Goal: Task Accomplishment & Management: Manage account settings

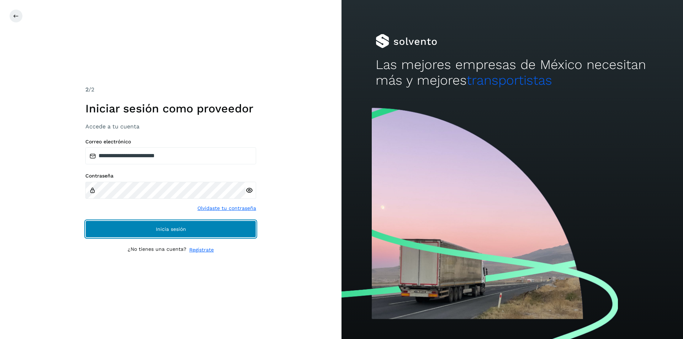
click at [165, 230] on span "Inicia sesión" at bounding box center [171, 229] width 30 height 5
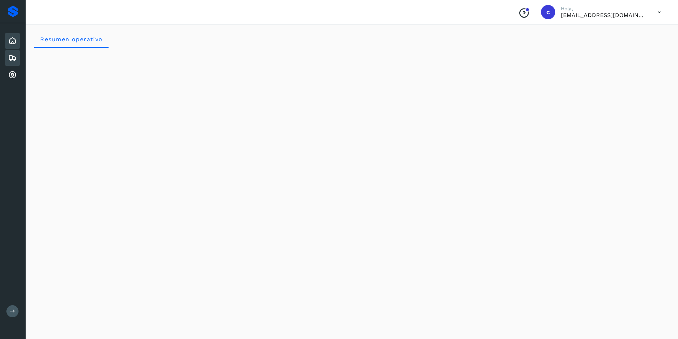
click at [12, 60] on icon at bounding box center [12, 58] width 9 height 9
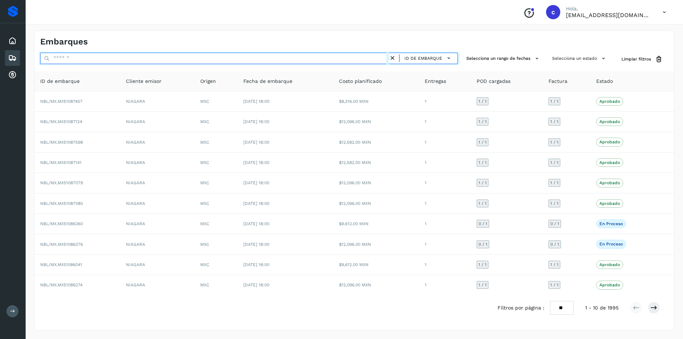
click at [202, 61] on input "text" at bounding box center [214, 58] width 349 height 11
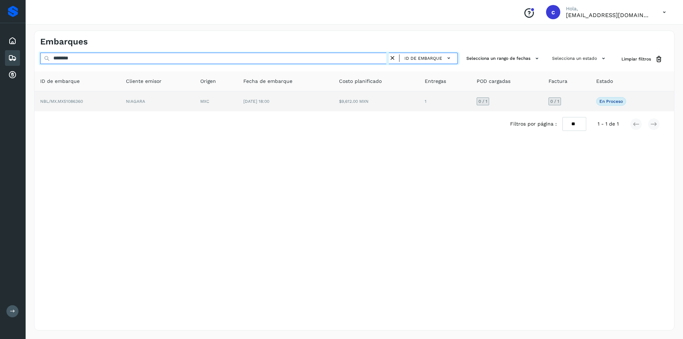
type input "********"
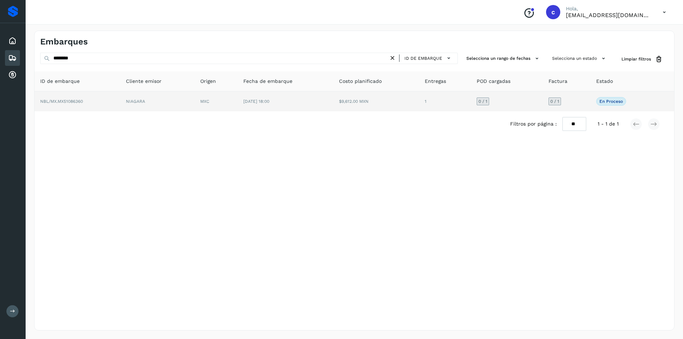
click at [211, 97] on td "MXC" at bounding box center [216, 101] width 43 height 20
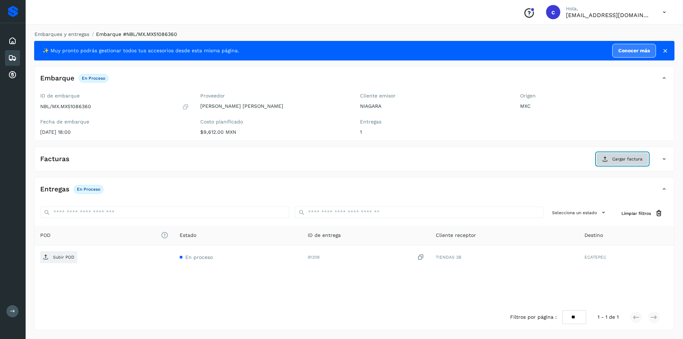
click at [615, 156] on span "Cargar factura" at bounding box center [627, 159] width 30 height 6
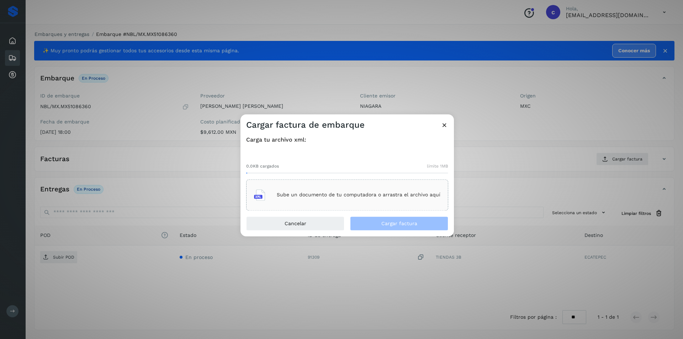
click at [405, 197] on p "Sube un documento de tu computadora o arrastra el archivo aquí" at bounding box center [359, 195] width 164 height 6
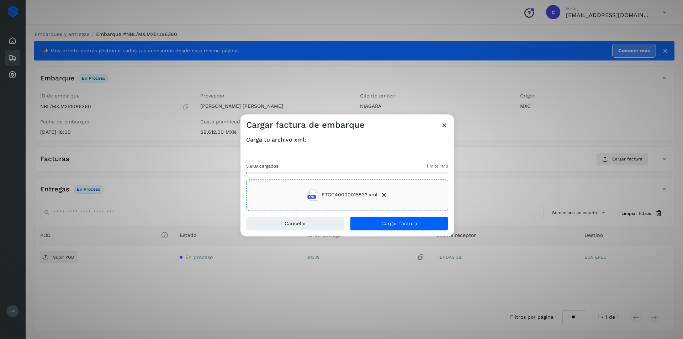
click at [427, 232] on div "Cancelar Cargar factura" at bounding box center [347, 226] width 213 height 20
click at [432, 220] on button "Cargar factura" at bounding box center [399, 223] width 98 height 14
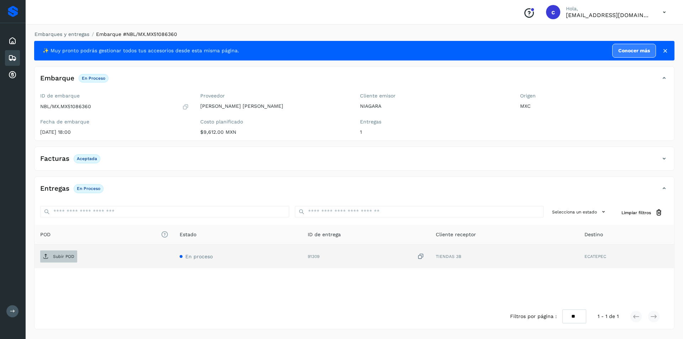
click at [65, 258] on p "Subir POD" at bounding box center [63, 256] width 21 height 5
click at [62, 254] on span "PDF" at bounding box center [52, 256] width 24 height 11
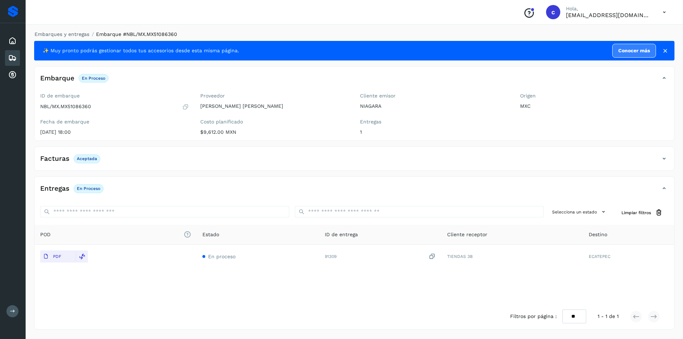
click at [14, 57] on icon at bounding box center [12, 58] width 9 height 9
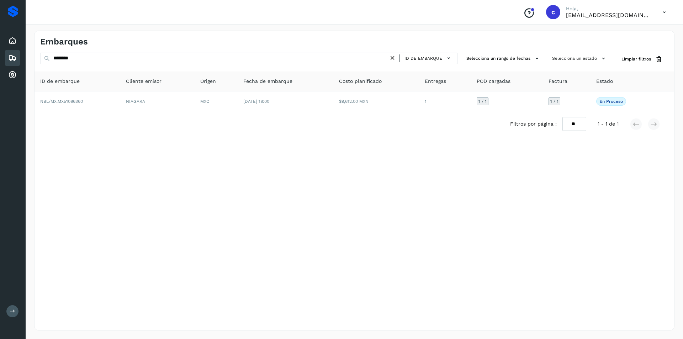
click at [395, 57] on icon at bounding box center [392, 57] width 7 height 7
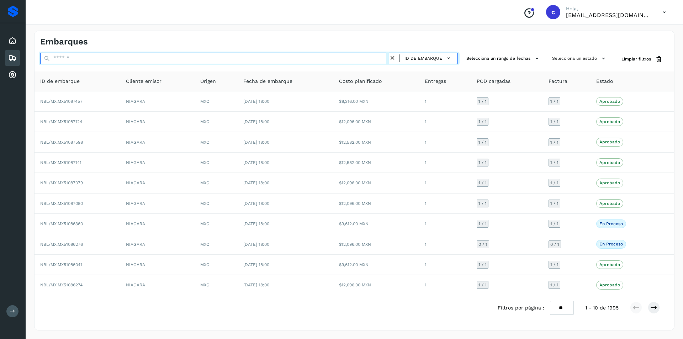
click at [306, 58] on input "text" at bounding box center [214, 58] width 349 height 11
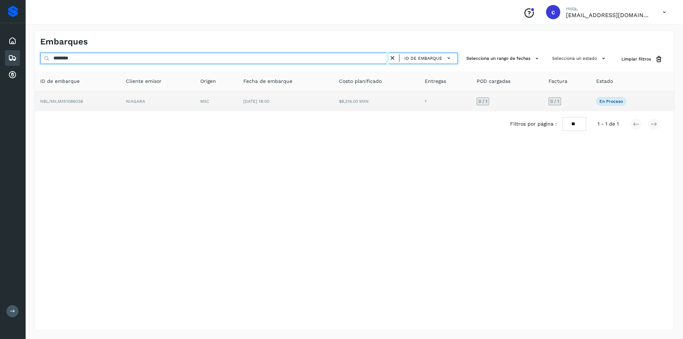
type input "********"
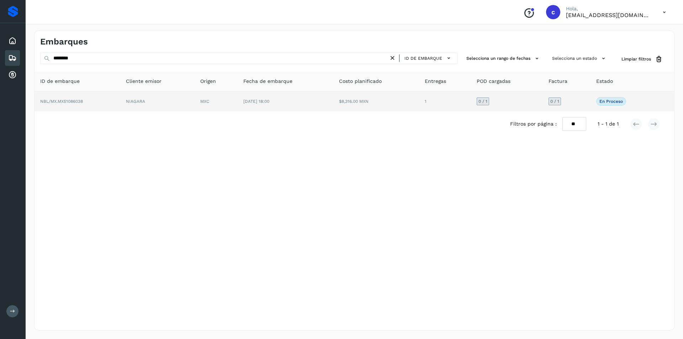
click at [233, 100] on td "MXC" at bounding box center [216, 101] width 43 height 20
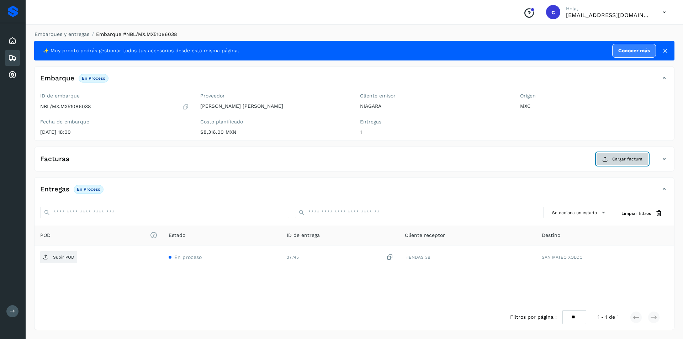
click at [613, 159] on span "Cargar factura" at bounding box center [627, 159] width 30 height 6
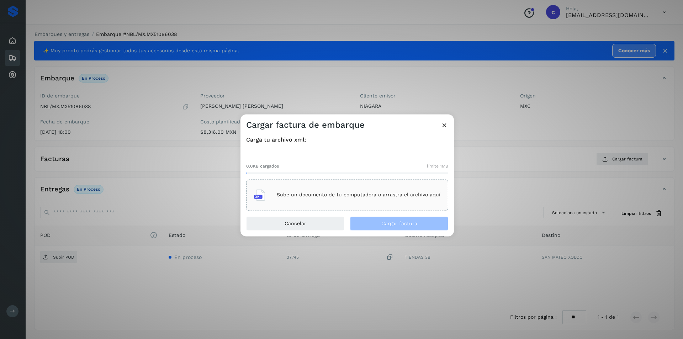
click at [416, 195] on p "Sube un documento de tu computadora o arrastra el archivo aquí" at bounding box center [359, 195] width 164 height 6
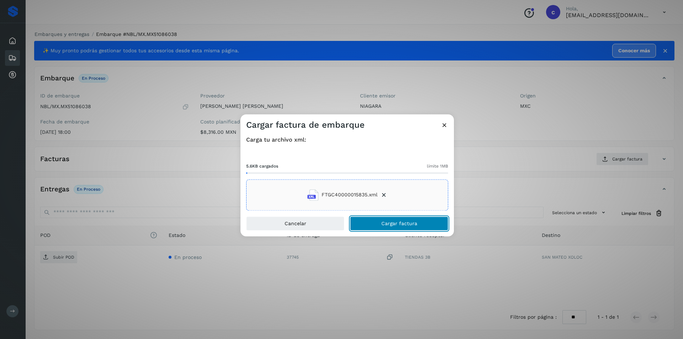
click at [373, 224] on button "Cargar factura" at bounding box center [399, 223] width 98 height 14
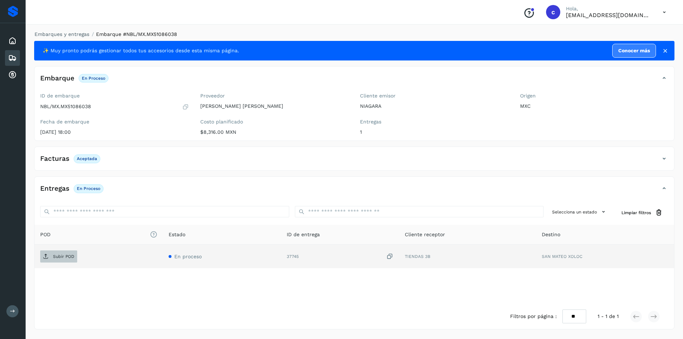
click at [58, 261] on span "Subir POD" at bounding box center [58, 256] width 37 height 11
click at [58, 259] on p "PDF" at bounding box center [57, 256] width 8 height 5
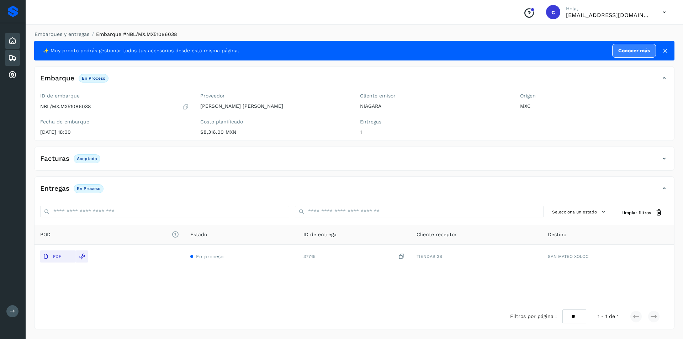
click at [16, 35] on div "Inicio" at bounding box center [12, 41] width 15 height 16
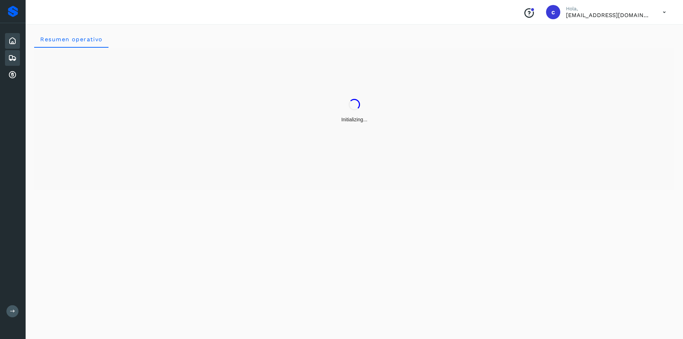
click at [11, 60] on icon at bounding box center [12, 58] width 9 height 9
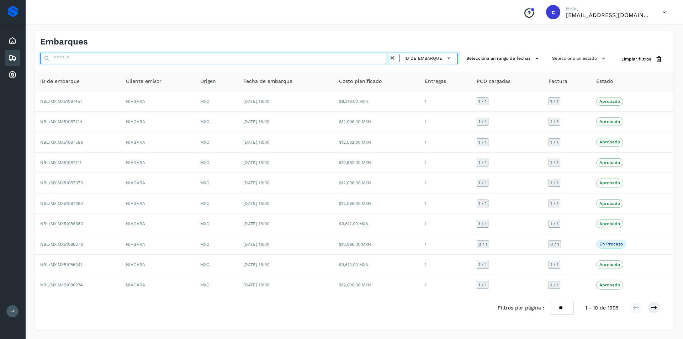
click at [169, 61] on input "text" at bounding box center [214, 58] width 349 height 11
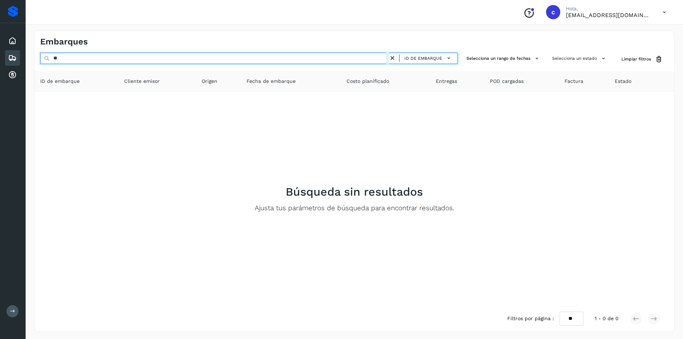
type input "*"
type input "********"
